Goal: Obtain resource: Obtain resource

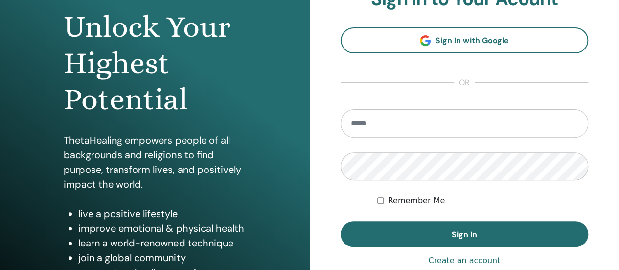
scroll to position [147, 0]
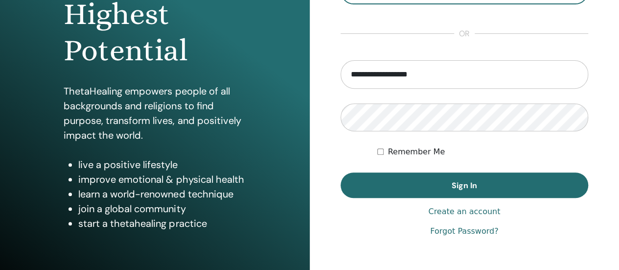
click at [455, 78] on input "**********" at bounding box center [465, 74] width 248 height 28
type input "**********"
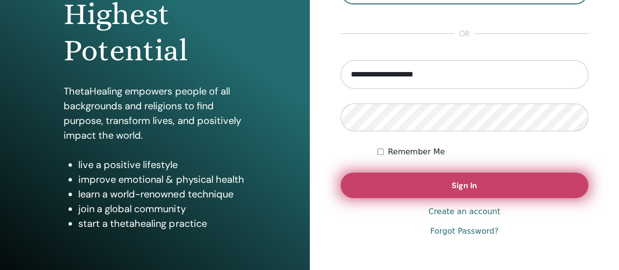
click at [474, 191] on button "Sign In" at bounding box center [465, 184] width 248 height 25
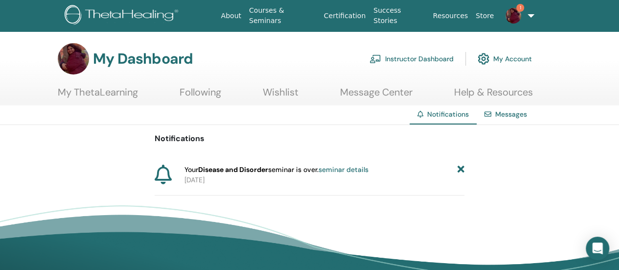
click at [108, 98] on link "My ThetaLearning" at bounding box center [98, 95] width 80 height 19
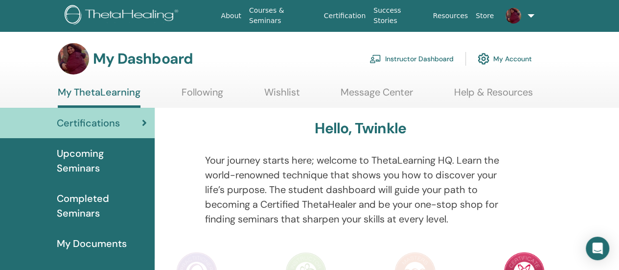
click at [430, 57] on link "Instructor Dashboard" at bounding box center [411, 59] width 84 height 22
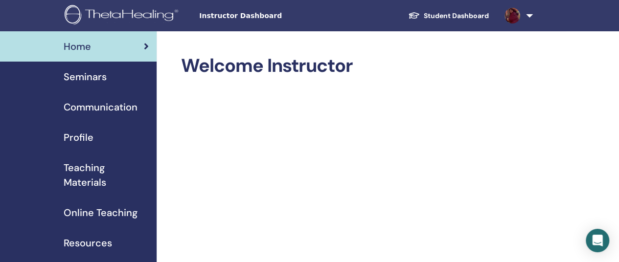
scroll to position [98, 0]
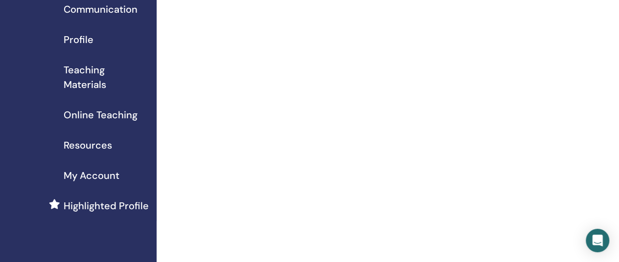
click at [97, 85] on span "Teaching Materials" at bounding box center [106, 77] width 85 height 29
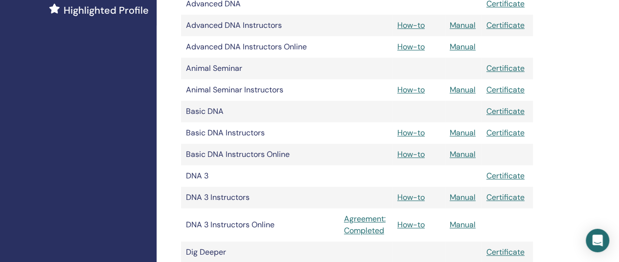
scroll to position [343, 0]
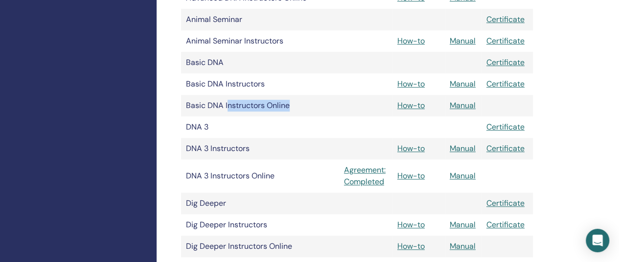
drag, startPoint x: 229, startPoint y: 103, endPoint x: 329, endPoint y: 104, distance: 99.8
click at [315, 106] on td "Basic DNA Instructors Online" at bounding box center [260, 106] width 158 height 22
click at [329, 104] on td "Basic DNA Instructors Online" at bounding box center [260, 106] width 158 height 22
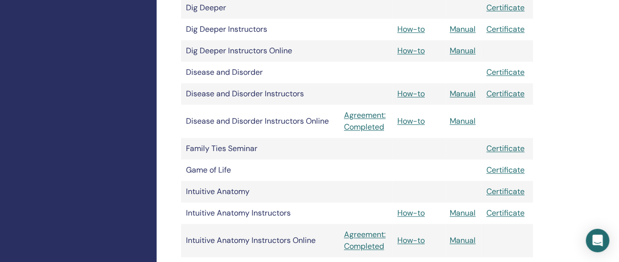
scroll to position [587, 0]
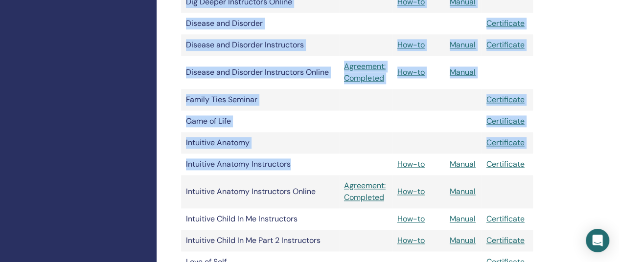
drag, startPoint x: 307, startPoint y: 164, endPoint x: 178, endPoint y: 165, distance: 129.7
click at [178, 165] on div "My Certifications ThetaHealing Practitioner ThetaHealing Instructor ThetaHealin…" at bounding box center [389, 215] width 464 height 1542
click at [312, 165] on td "Intuitive Anatomy Instructors" at bounding box center [260, 165] width 158 height 22
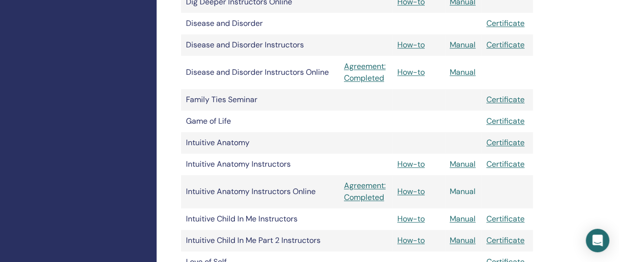
click at [468, 192] on link "Manual" at bounding box center [463, 191] width 26 height 10
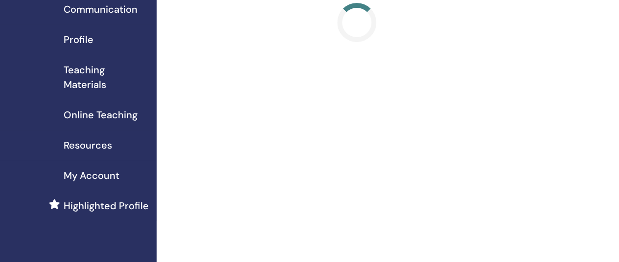
scroll to position [98, 0]
click at [95, 87] on span "Teaching Materials" at bounding box center [106, 77] width 85 height 29
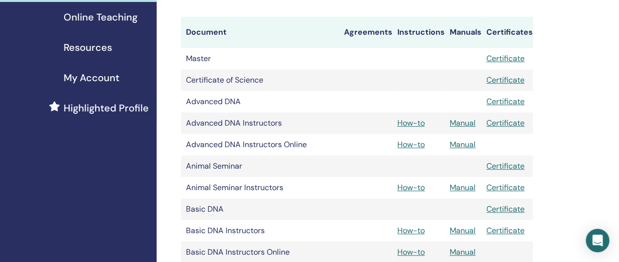
scroll to position [245, 0]
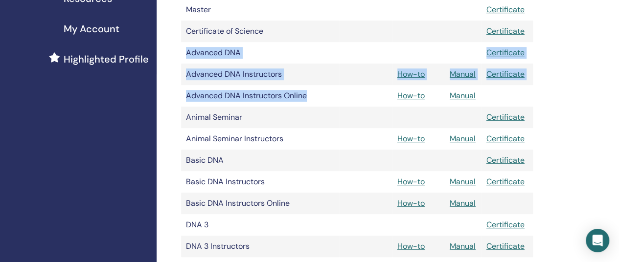
drag, startPoint x: 338, startPoint y: 92, endPoint x: 184, endPoint y: 49, distance: 160.2
click at [292, 51] on td "Advanced DNA" at bounding box center [260, 53] width 158 height 22
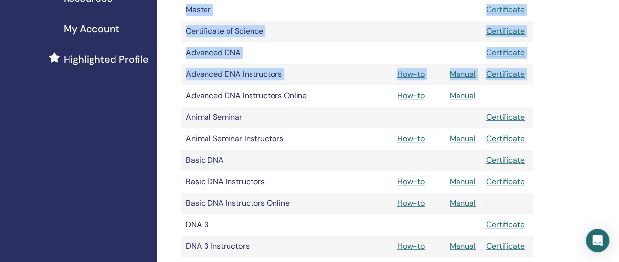
drag, startPoint x: 351, startPoint y: 95, endPoint x: 170, endPoint y: 28, distance: 193.5
drag, startPoint x: 305, startPoint y: 55, endPoint x: 314, endPoint y: 98, distance: 44.0
click at [305, 55] on td "Advanced DNA" at bounding box center [260, 53] width 158 height 22
drag, startPoint x: 318, startPoint y: 100, endPoint x: 176, endPoint y: 33, distance: 157.0
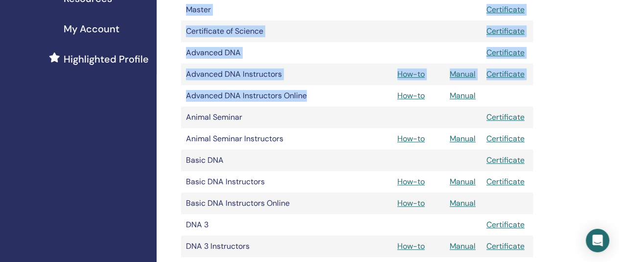
click at [333, 54] on td "Advanced DNA" at bounding box center [260, 53] width 158 height 22
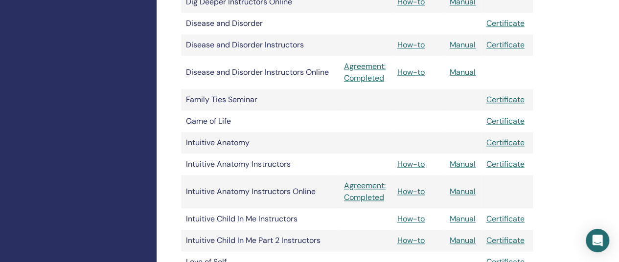
scroll to position [636, 0]
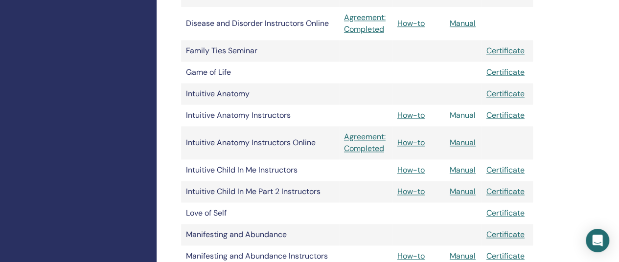
click at [468, 114] on link "Manual" at bounding box center [463, 115] width 26 height 10
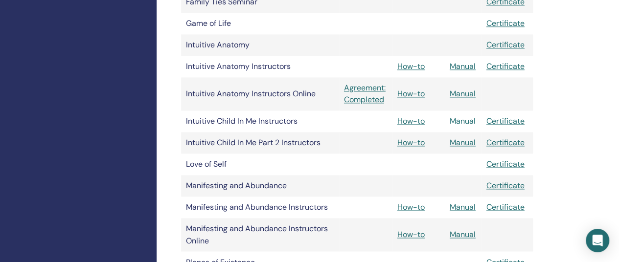
click at [470, 121] on link "Manual" at bounding box center [463, 121] width 26 height 10
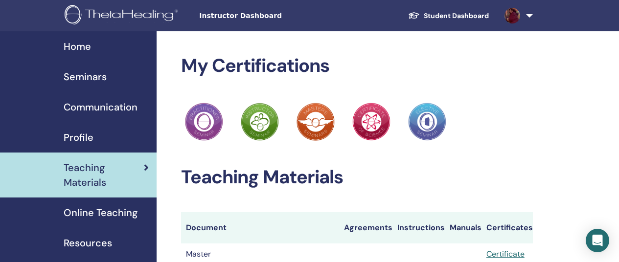
scroll to position [685, 0]
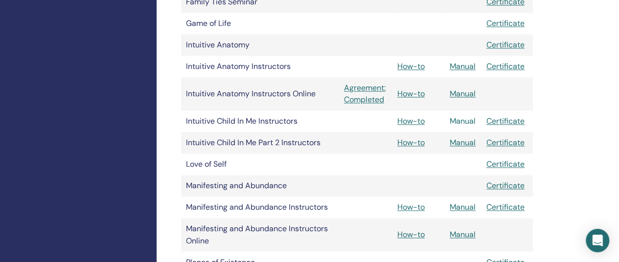
click at [468, 121] on link "Manual" at bounding box center [463, 121] width 26 height 10
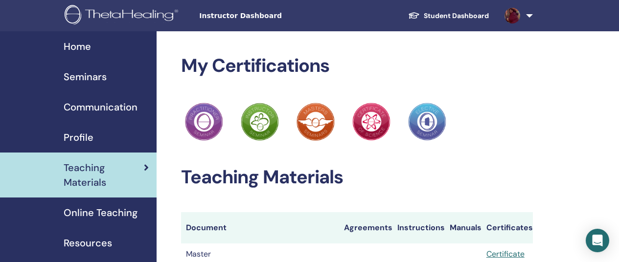
scroll to position [685, 0]
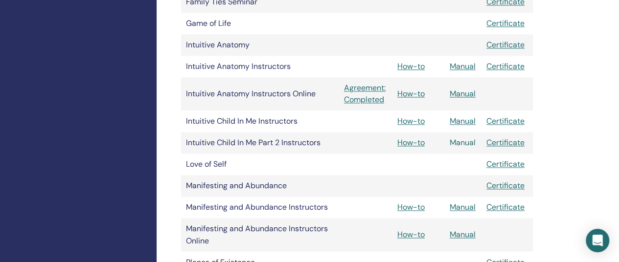
click at [466, 142] on link "Manual" at bounding box center [463, 143] width 26 height 10
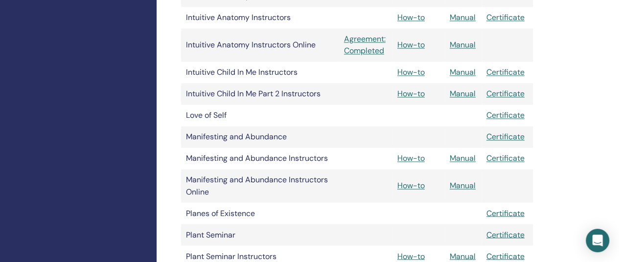
scroll to position [832, 0]
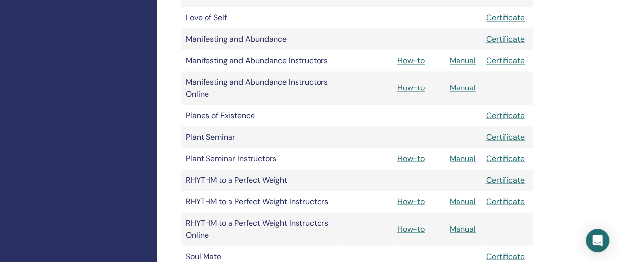
click at [316, 158] on td "Plant Seminar Instructors" at bounding box center [260, 159] width 158 height 22
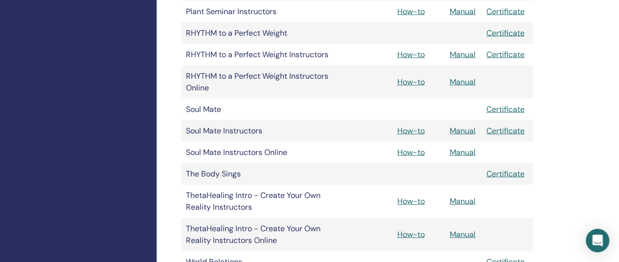
scroll to position [1077, 0]
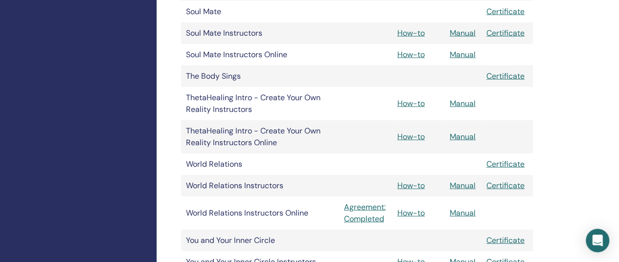
click at [302, 77] on td "The Body Sings" at bounding box center [260, 77] width 158 height 22
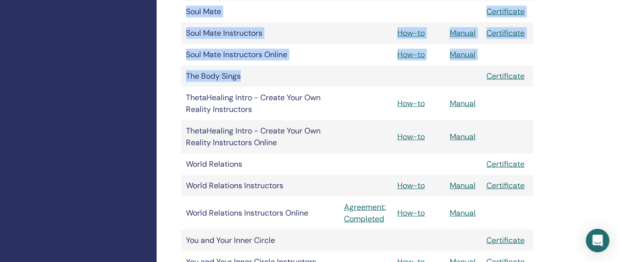
drag, startPoint x: 246, startPoint y: 75, endPoint x: 169, endPoint y: 76, distance: 77.3
click at [265, 76] on td "The Body Sings" at bounding box center [260, 77] width 158 height 22
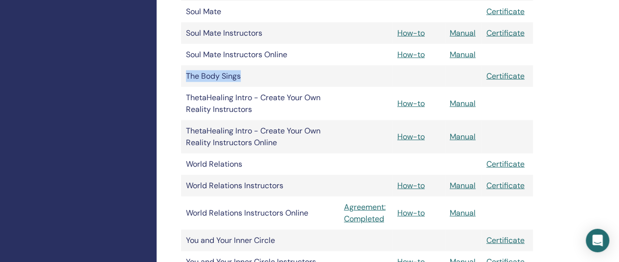
drag, startPoint x: 245, startPoint y: 76, endPoint x: 185, endPoint y: 76, distance: 59.7
click at [185, 76] on td "The Body Sings" at bounding box center [260, 77] width 158 height 22
click at [273, 76] on td "The Body Sings" at bounding box center [260, 77] width 158 height 22
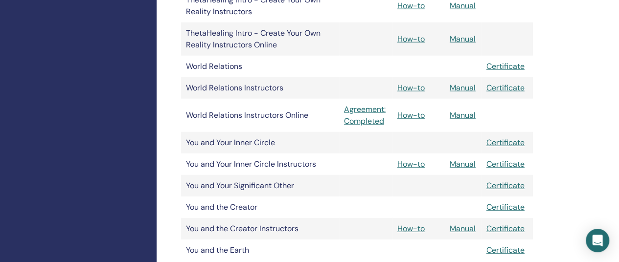
scroll to position [1223, 0]
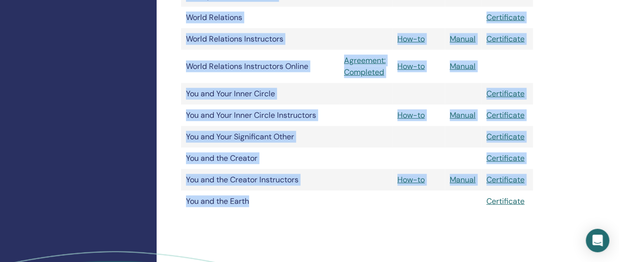
drag, startPoint x: 252, startPoint y: 205, endPoint x: 165, endPoint y: 46, distance: 180.9
click at [317, 138] on td "You and Your Significant Other" at bounding box center [260, 137] width 158 height 22
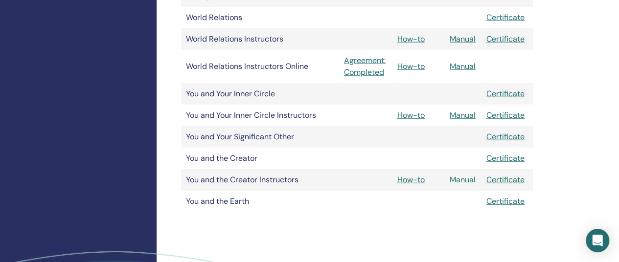
click at [463, 180] on link "Manual" at bounding box center [463, 180] width 26 height 10
